Goal: Transaction & Acquisition: Purchase product/service

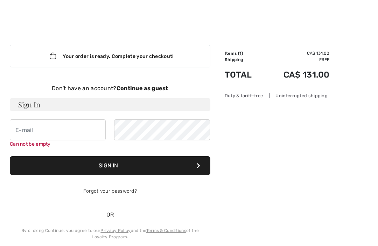
scroll to position [5, 0]
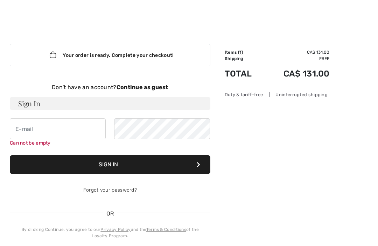
click at [148, 85] on strong "Continue as guest" at bounding box center [143, 87] width 52 height 7
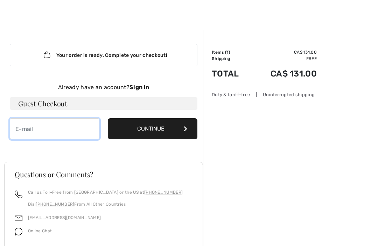
click at [46, 132] on input "email" at bounding box center [55, 128] width 90 height 21
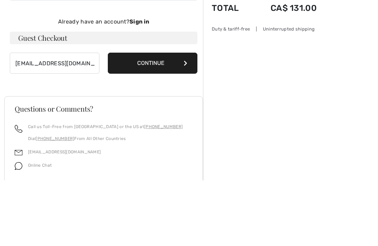
scroll to position [51, 0]
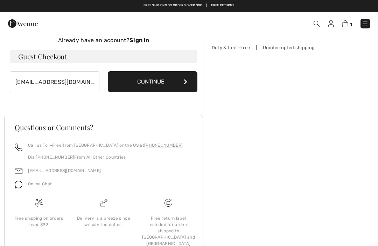
click at [167, 80] on button "Continue" at bounding box center [153, 81] width 90 height 21
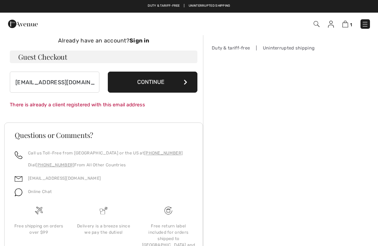
click at [170, 86] on button "Continue" at bounding box center [153, 81] width 90 height 21
click at [81, 82] on input "lubf@premiertech.com" at bounding box center [55, 81] width 90 height 21
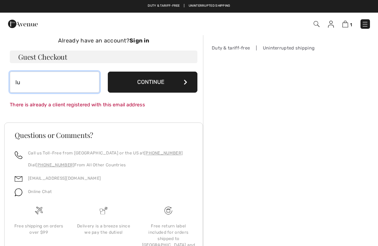
type input "l"
type input "[EMAIL_ADDRESS][DOMAIN_NAME]"
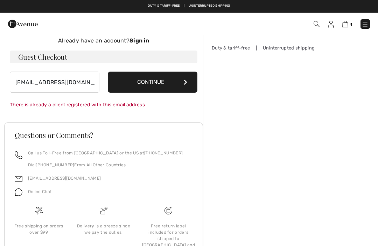
click at [180, 85] on button "Continue" at bounding box center [153, 81] width 90 height 21
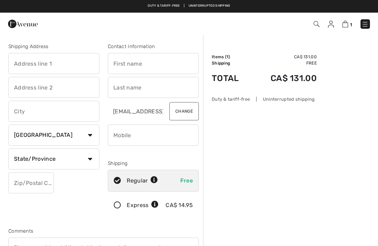
click at [28, 72] on input "text" at bounding box center [53, 63] width 91 height 21
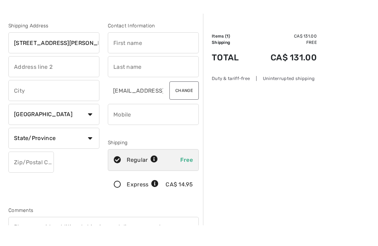
type input "[STREET_ADDRESS][PERSON_NAME]"
click at [42, 101] on input "text" at bounding box center [53, 111] width 91 height 21
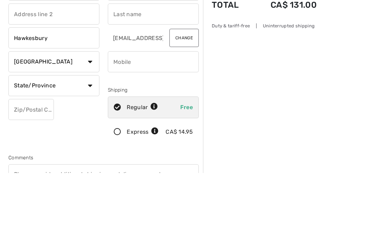
type input "Hawkesbury"
click at [92, 148] on select "State/Province [GEOGRAPHIC_DATA] [GEOGRAPHIC_DATA] [GEOGRAPHIC_DATA] [GEOGRAPHI…" at bounding box center [53, 158] width 91 height 21
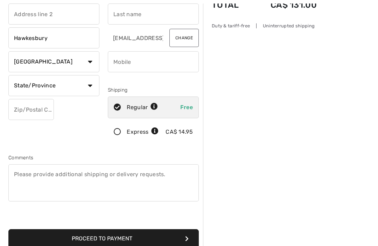
select select "ON"
click at [40, 115] on input "text" at bounding box center [31, 109] width 46 height 21
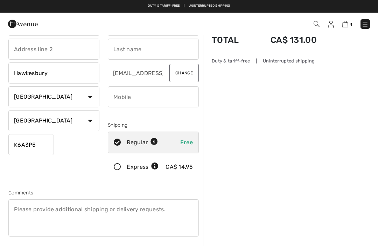
scroll to position [1, 0]
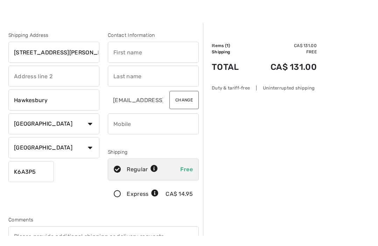
type input "K6A3P5"
click at [131, 55] on input "text" at bounding box center [153, 62] width 91 height 21
type input "Janique"
click at [124, 79] on input "text" at bounding box center [153, 86] width 91 height 21
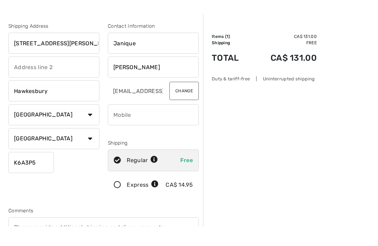
type input "Malette"
click at [189, 101] on button "Change" at bounding box center [184, 110] width 29 height 18
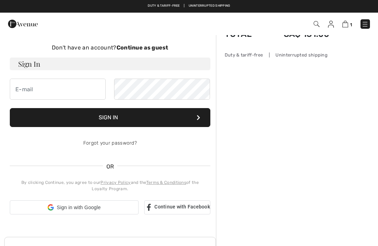
scroll to position [44, 0]
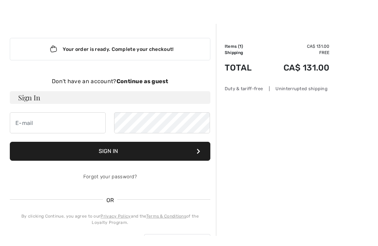
click at [141, 88] on strong "Continue as guest" at bounding box center [143, 91] width 52 height 7
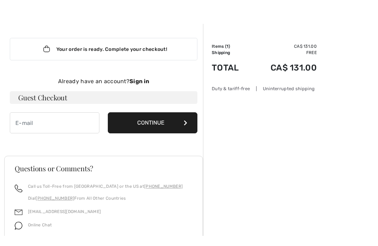
scroll to position [11, 0]
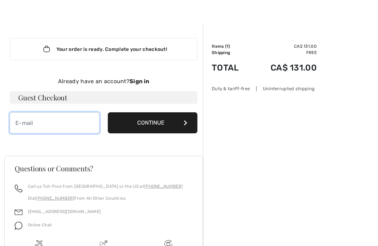
click at [32, 125] on input "email" at bounding box center [55, 122] width 90 height 21
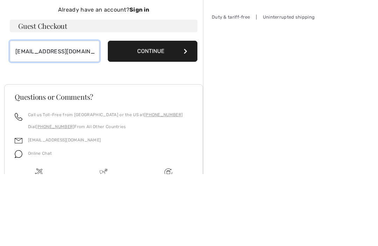
type input "[EMAIL_ADDRESS][DOMAIN_NAME]"
click at [157, 112] on button "Continue" at bounding box center [153, 122] width 90 height 21
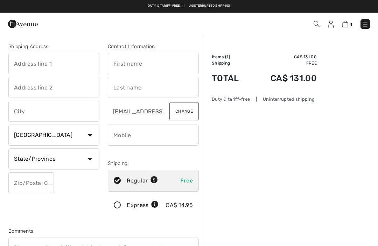
checkbox input "true"
click at [22, 66] on input "text" at bounding box center [53, 63] width 91 height 21
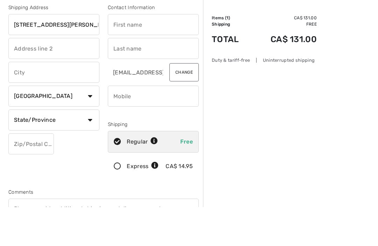
click at [40, 101] on input "text" at bounding box center [53, 111] width 91 height 21
type input "[STREET_ADDRESS][PERSON_NAME]"
type input "Hawkesbury"
click at [47, 124] on select "Country Canada United States Afghanistan Aland Islands Albania Algeria American…" at bounding box center [53, 134] width 91 height 21
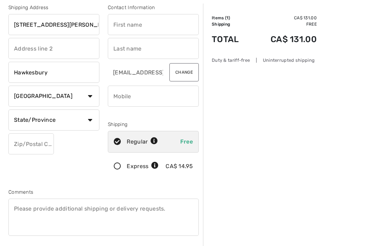
click at [95, 102] on select "Country Canada United States Afghanistan Aland Islands Albania Algeria American…" at bounding box center [53, 96] width 91 height 21
click at [93, 122] on select "State/Province Alberta British Columbia Manitoba New Brunswick Newfoundland and…" at bounding box center [53, 119] width 91 height 21
select select "ON"
click at [25, 146] on input "text" at bounding box center [31, 143] width 46 height 21
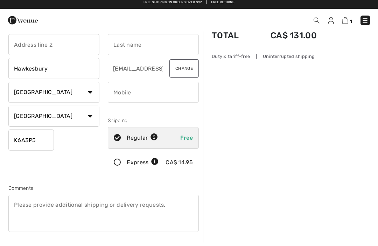
scroll to position [37, 0]
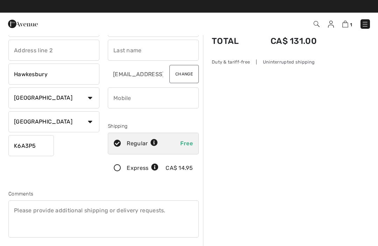
type input "K6A3P5"
click at [142, 50] on input "text" at bounding box center [153, 50] width 91 height 21
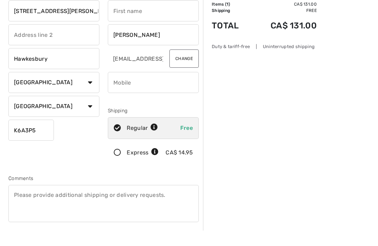
type input "Malette"
click at [131, 88] on input "phone" at bounding box center [153, 97] width 91 height 21
type input "J"
type input "A"
type input "N"
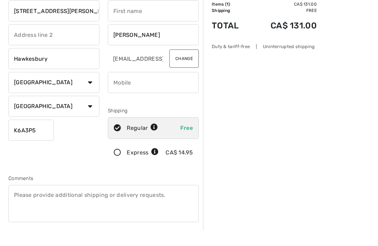
type input "I"
type input "U"
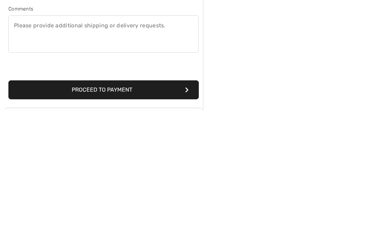
type input "6136776948"
click at [123, 216] on button "Proceed to Payment" at bounding box center [103, 225] width 191 height 19
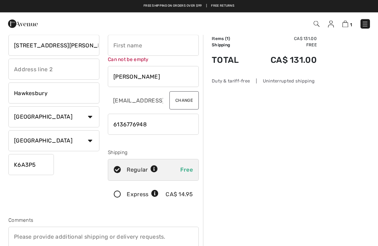
scroll to position [2, 0]
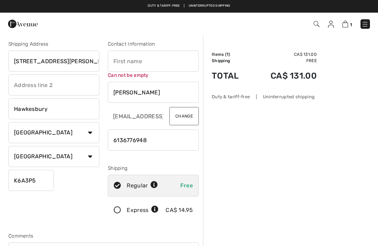
click at [148, 63] on input "text" at bounding box center [153, 60] width 91 height 21
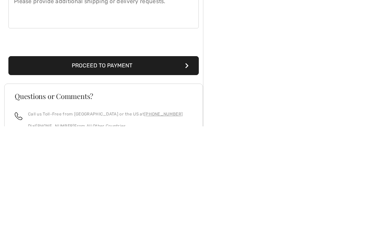
type input "Janique"
click at [124, 80] on div "Shipping Address 394 Chartrand ave Hawkesbury Country Canada United States Afgh…" at bounding box center [103, 47] width 199 height 311
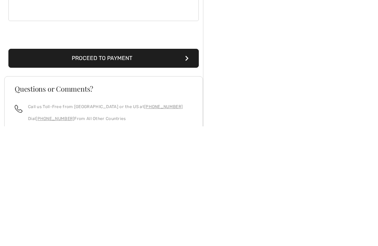
scroll to position [214, 0]
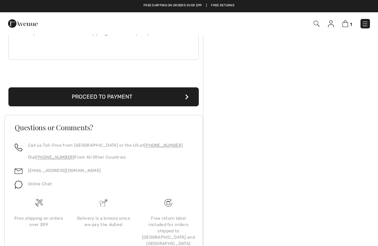
click at [103, 96] on button "Proceed to Payment" at bounding box center [103, 97] width 191 height 19
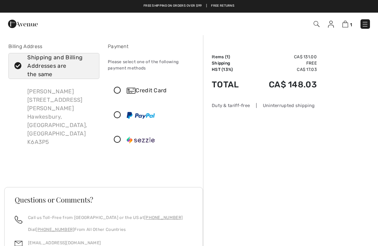
click at [118, 89] on icon at bounding box center [117, 90] width 19 height 7
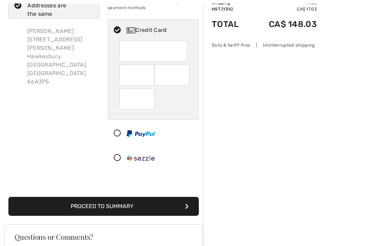
scroll to position [60, 0]
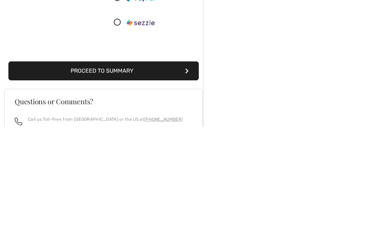
click at [152, 180] on button "Proceed to Summary" at bounding box center [103, 189] width 191 height 19
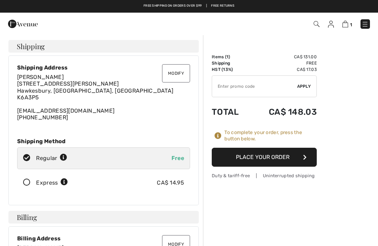
click at [275, 160] on button "Place Your Order" at bounding box center [264, 157] width 105 height 19
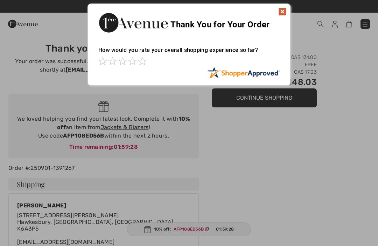
click at [278, 15] on div "Thank You for Your Order" at bounding box center [189, 22] width 203 height 36
click at [281, 12] on img at bounding box center [283, 11] width 8 height 8
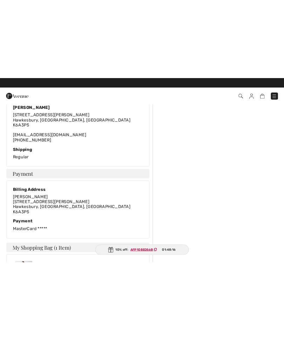
scroll to position [9, 0]
